Goal: Information Seeking & Learning: Learn about a topic

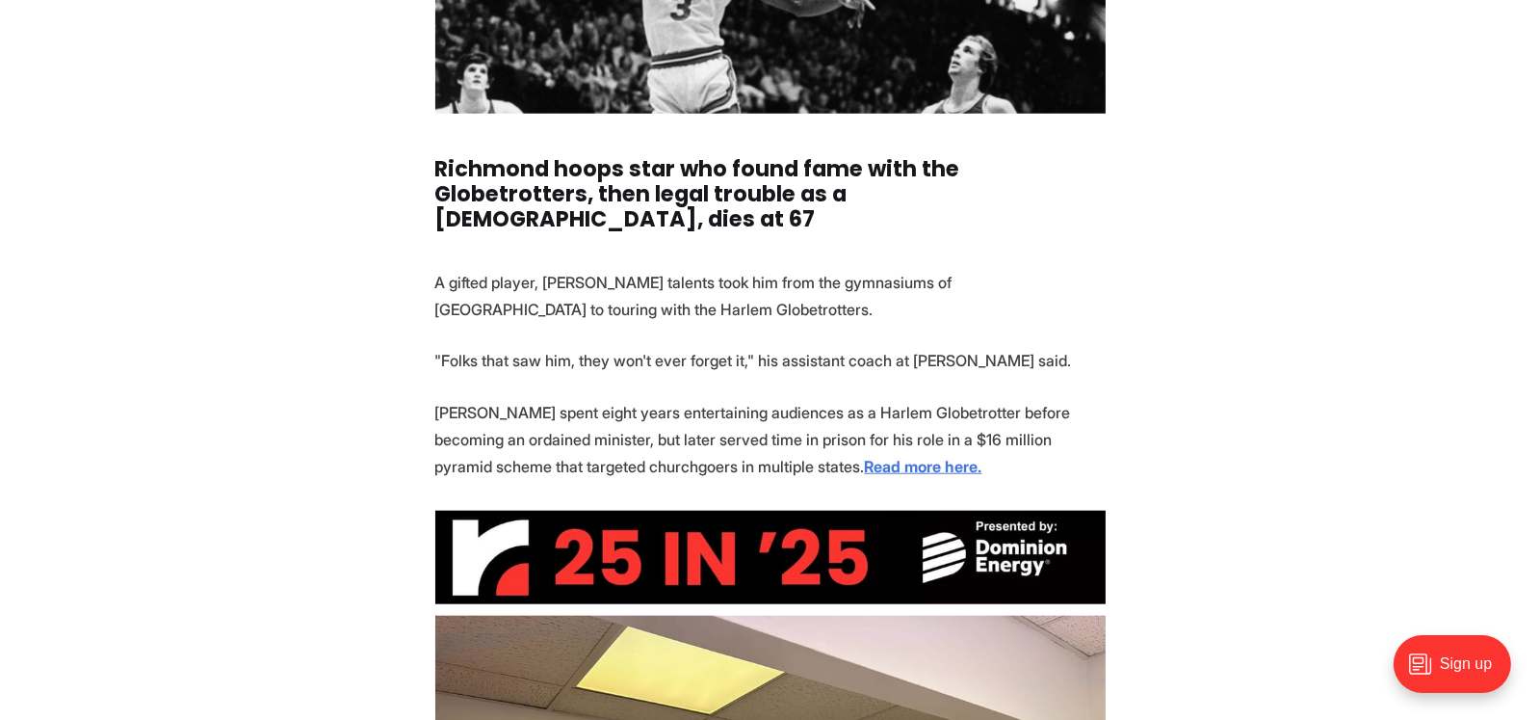
scroll to position [2600, 0]
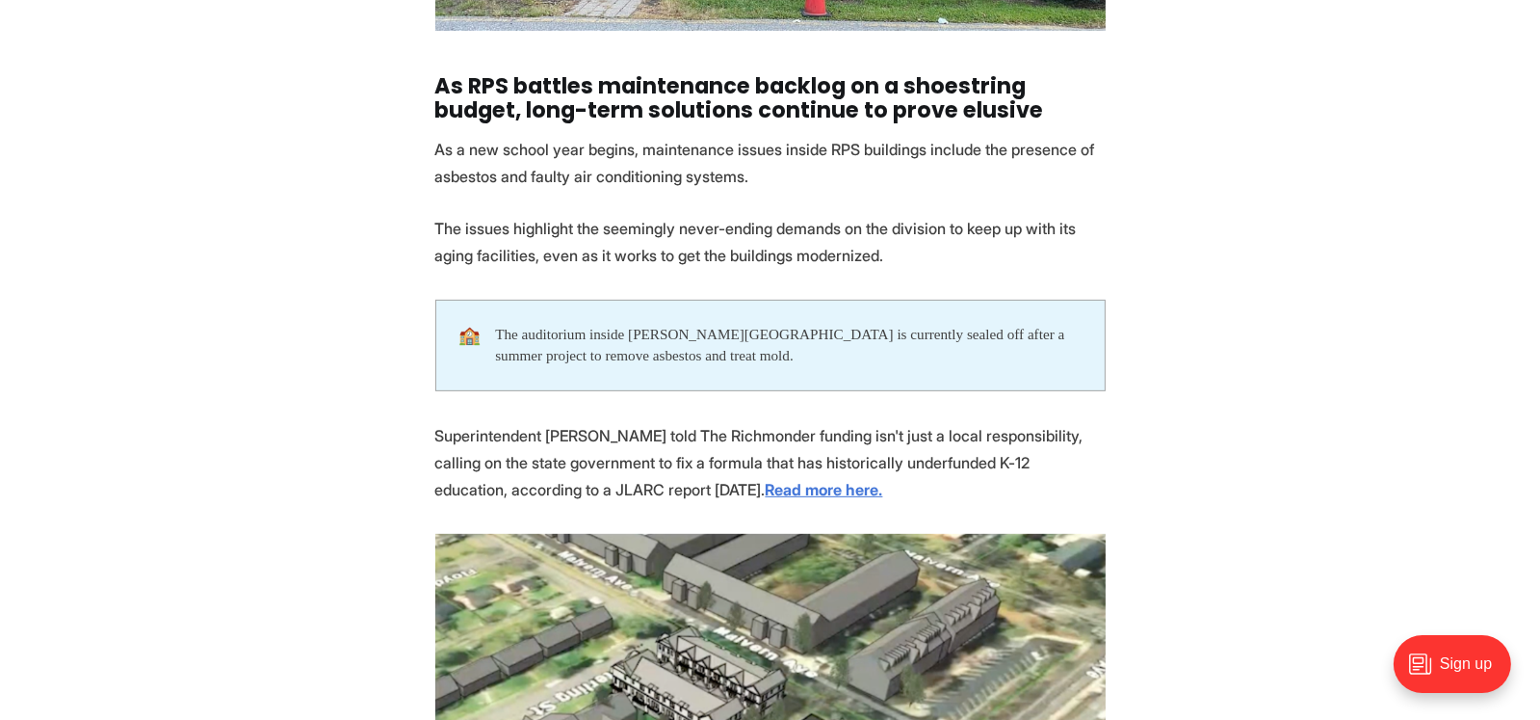
scroll to position [962, 0]
click at [799, 487] on strong "Read more here." at bounding box center [825, 490] width 118 height 19
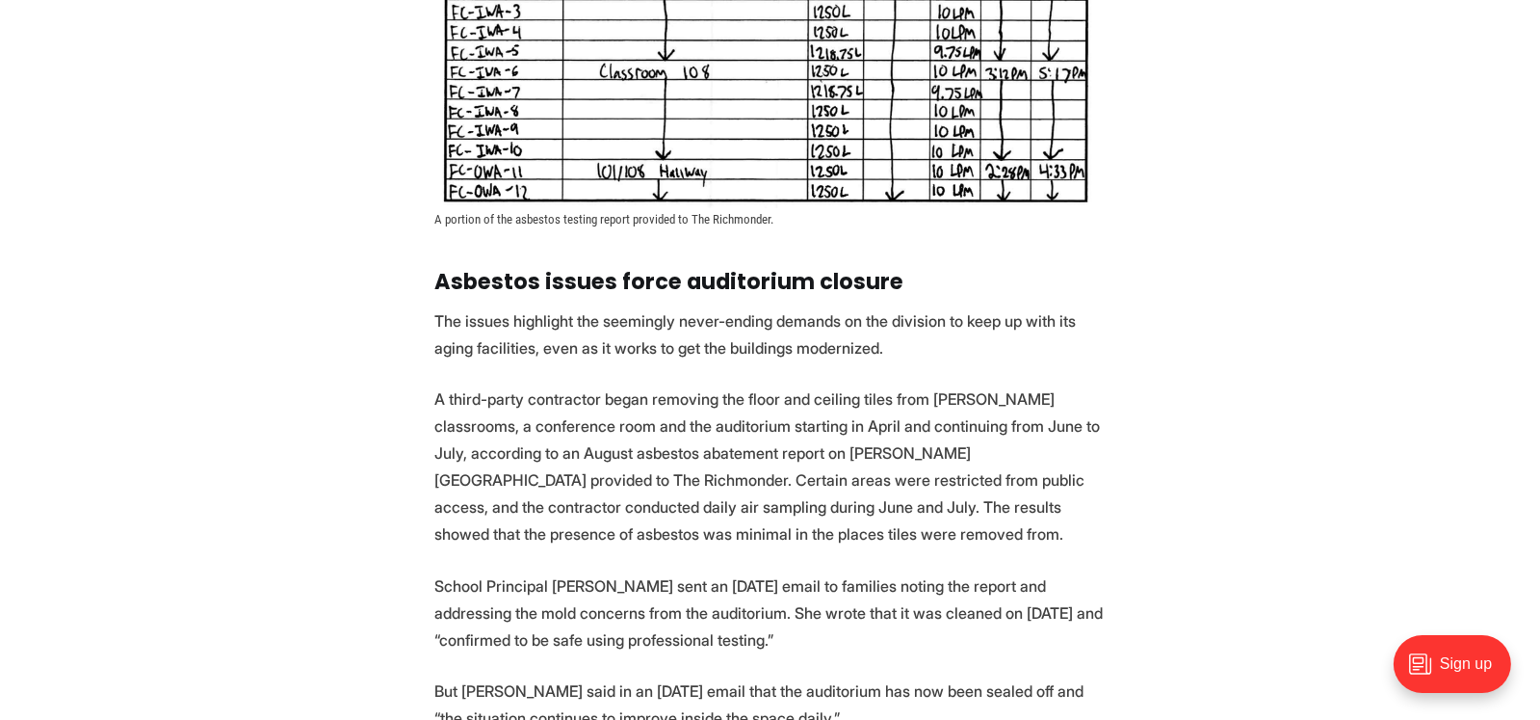
scroll to position [2697, 0]
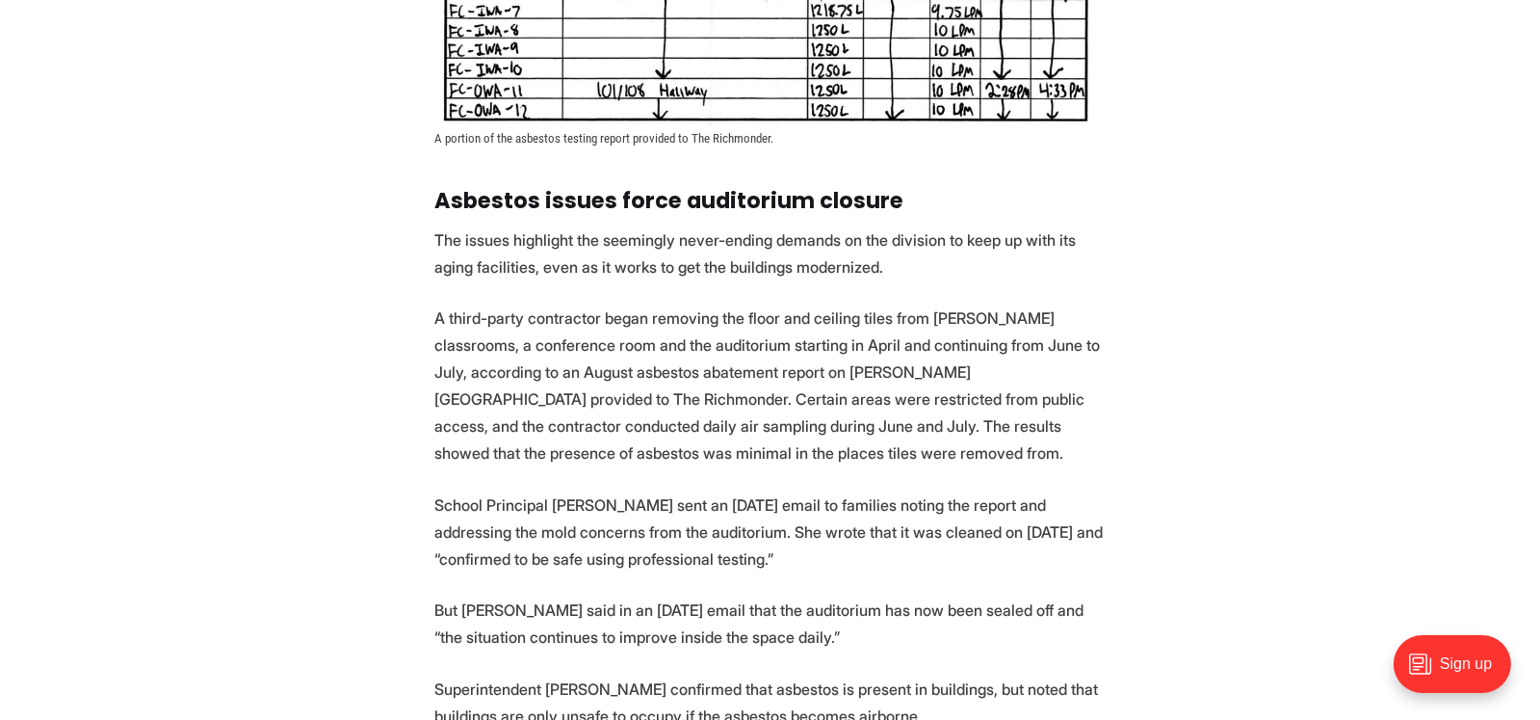
drag, startPoint x: 927, startPoint y: 388, endPoint x: 878, endPoint y: 395, distance: 49.6
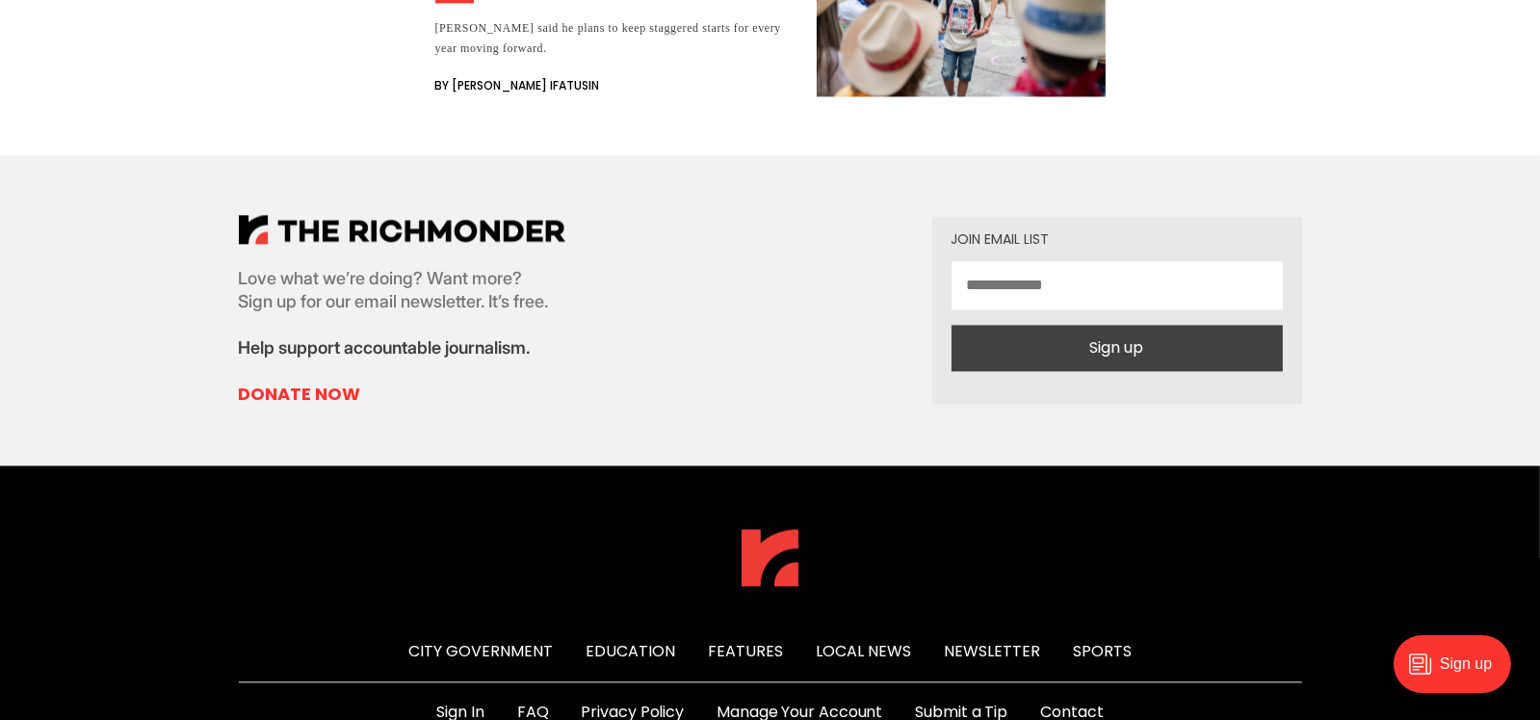
scroll to position [5903, 0]
